Goal: Task Accomplishment & Management: Manage account settings

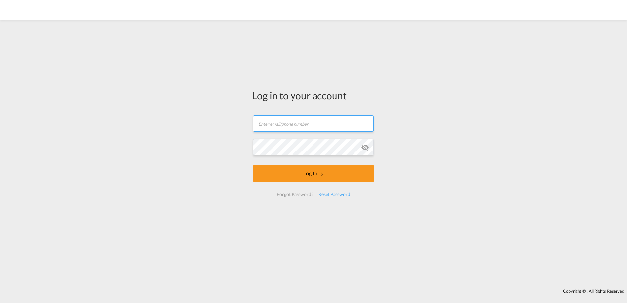
click at [282, 124] on input "text" at bounding box center [313, 124] width 120 height 16
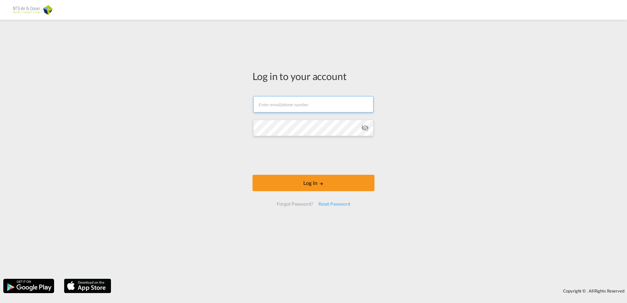
click at [285, 105] on input "text" at bounding box center [313, 104] width 120 height 16
type input "[EMAIL_ADDRESS][PERSON_NAME][DOMAIN_NAME]"
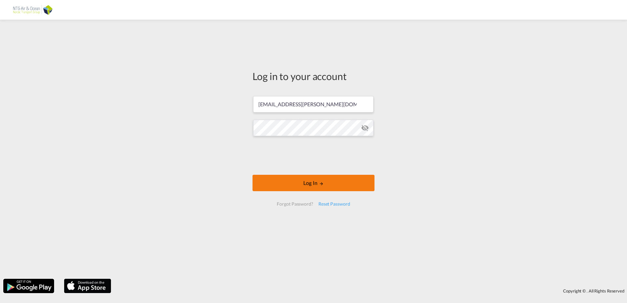
click at [309, 186] on button "Log In" at bounding box center [314, 183] width 122 height 16
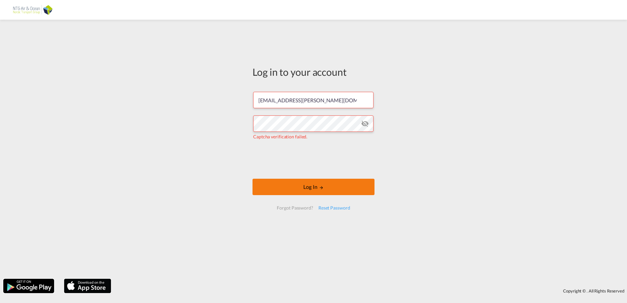
click at [314, 185] on button "Log In" at bounding box center [314, 187] width 122 height 16
click at [366, 126] on md-icon "icon-eye-off" at bounding box center [365, 124] width 8 height 8
click at [312, 188] on button "Log In" at bounding box center [314, 187] width 122 height 16
click at [308, 186] on button "Log In" at bounding box center [314, 187] width 122 height 16
click at [313, 187] on button "Log In" at bounding box center [314, 187] width 122 height 16
